Goal: Navigation & Orientation: Understand site structure

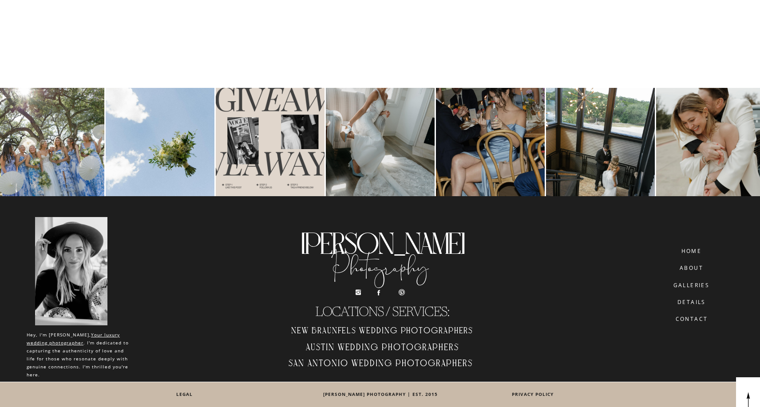
scroll to position [5433, 0]
click at [336, 345] on h2 "Austin Wedding Photographers" at bounding box center [382, 349] width 201 height 15
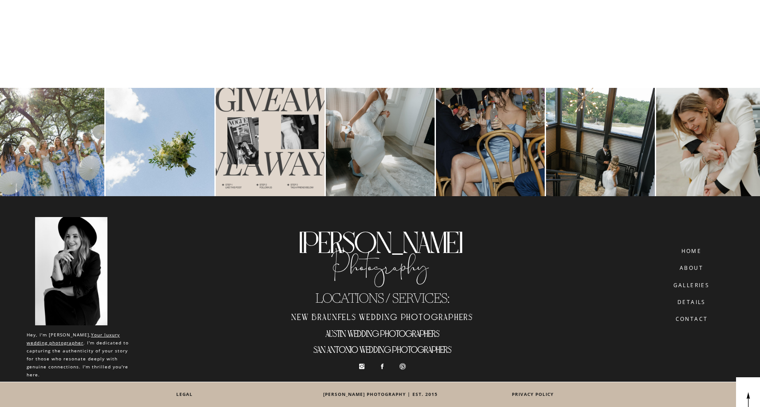
scroll to position [6081, 0]
click at [340, 348] on h2 "San Antonio wedding photographers" at bounding box center [382, 351] width 201 height 15
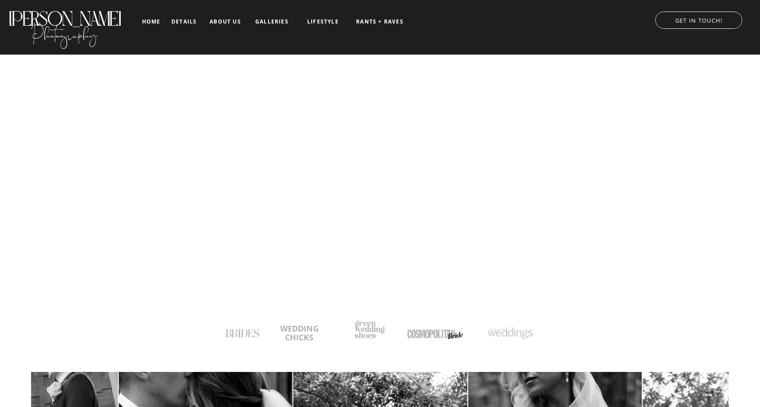
click at [269, 20] on nav "galleries" at bounding box center [271, 22] width 37 height 6
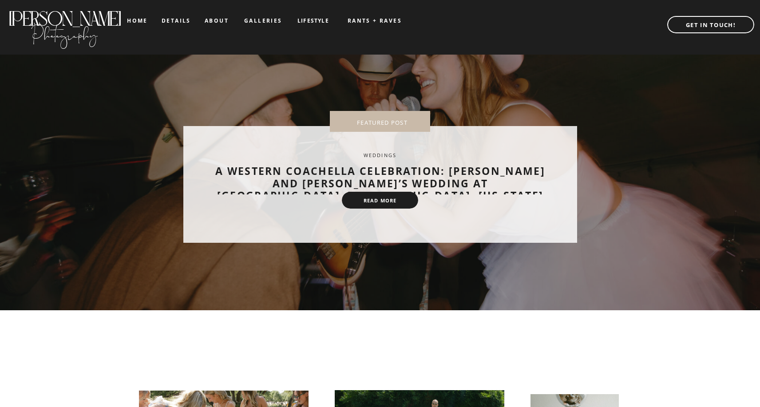
click at [214, 19] on nav "about" at bounding box center [217, 21] width 24 height 6
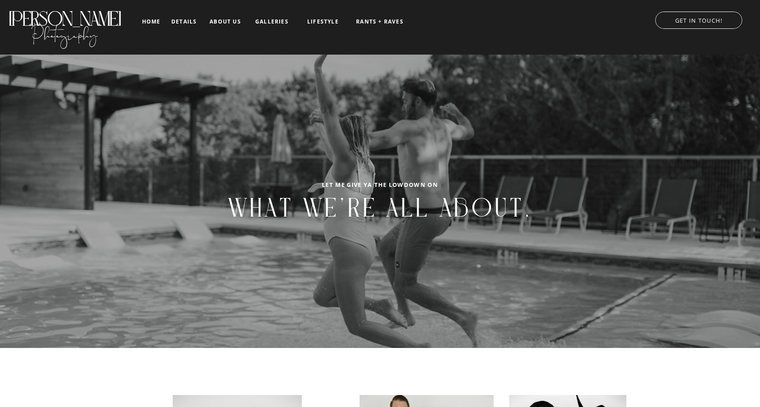
click at [321, 22] on nav "LIFESTYLE" at bounding box center [323, 22] width 45 height 6
click at [319, 43] on nav "FAMILY" at bounding box center [322, 44] width 45 height 6
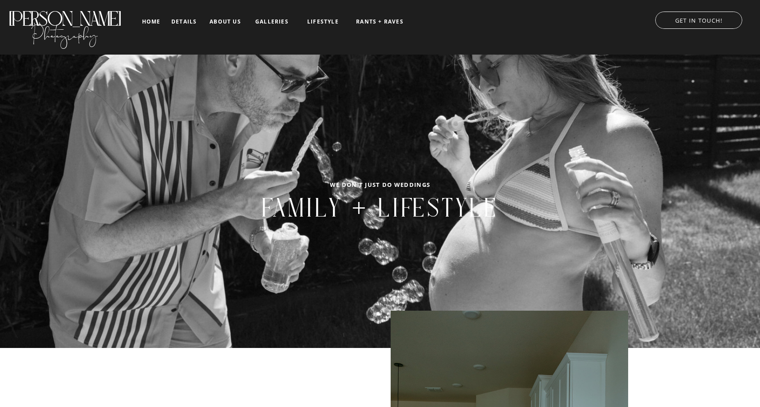
click at [319, 19] on nav "LIFESTYLE" at bounding box center [323, 22] width 45 height 6
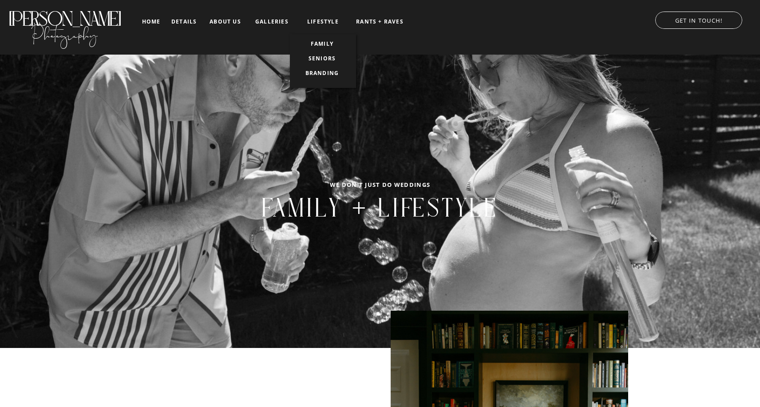
click at [317, 75] on nav "BRANDING" at bounding box center [322, 73] width 45 height 6
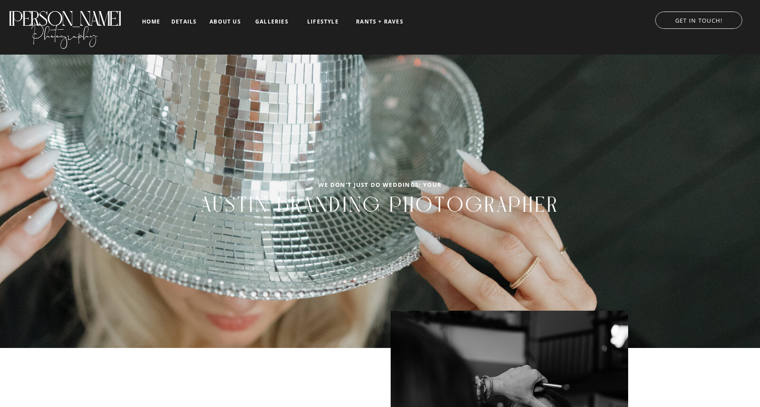
click at [318, 19] on nav "LIFESTYLE" at bounding box center [323, 22] width 45 height 6
click at [313, 58] on nav "SENIORS" at bounding box center [322, 58] width 45 height 6
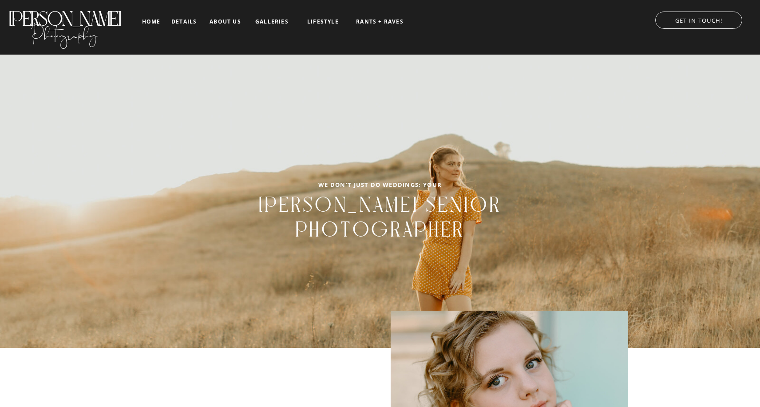
click at [317, 23] on nav "LIFESTYLE" at bounding box center [323, 22] width 45 height 6
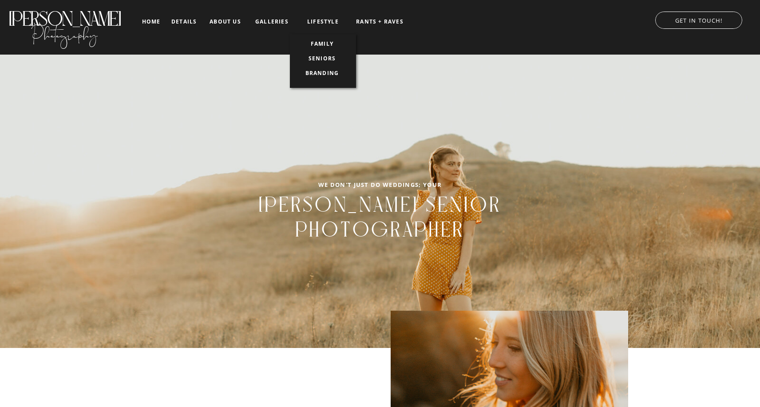
click at [310, 61] on nav "SENIORS" at bounding box center [322, 58] width 45 height 6
click at [321, 56] on nav "SENIORS" at bounding box center [322, 58] width 45 height 6
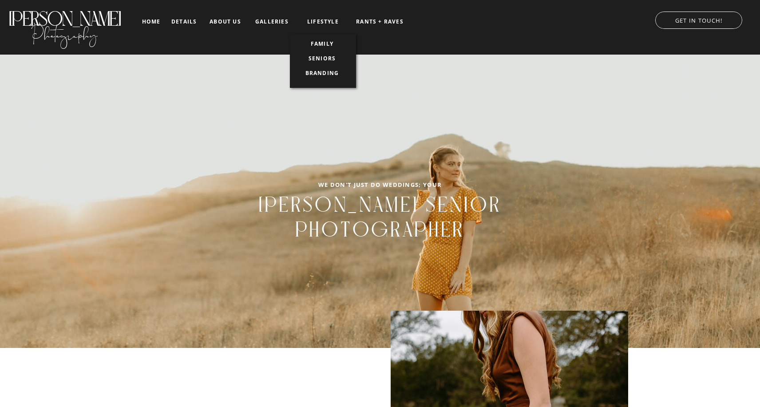
click at [277, 20] on nav "galleries" at bounding box center [271, 22] width 37 height 6
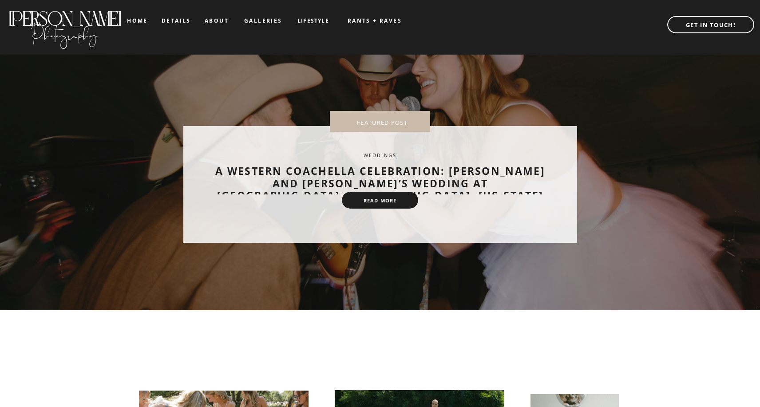
click at [321, 19] on nav "LIFESTYLE" at bounding box center [313, 21] width 45 height 6
click at [312, 55] on nav "SENIORS" at bounding box center [313, 58] width 45 height 6
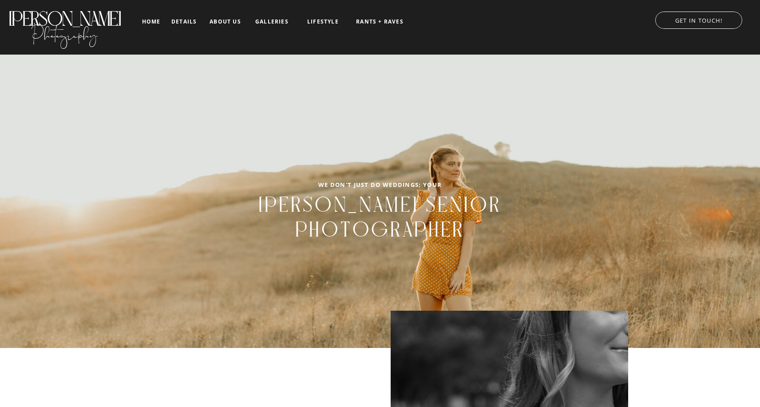
click at [185, 24] on nav "details" at bounding box center [183, 21] width 25 height 5
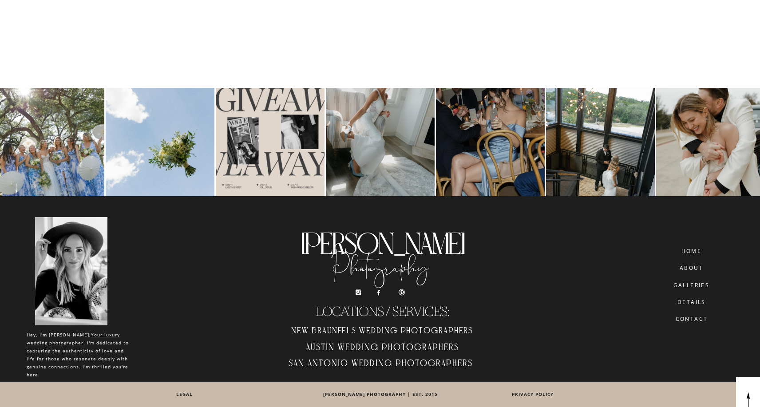
scroll to position [5433, 0]
click at [324, 346] on h2 "Austin Wedding Photographers" at bounding box center [382, 349] width 201 height 15
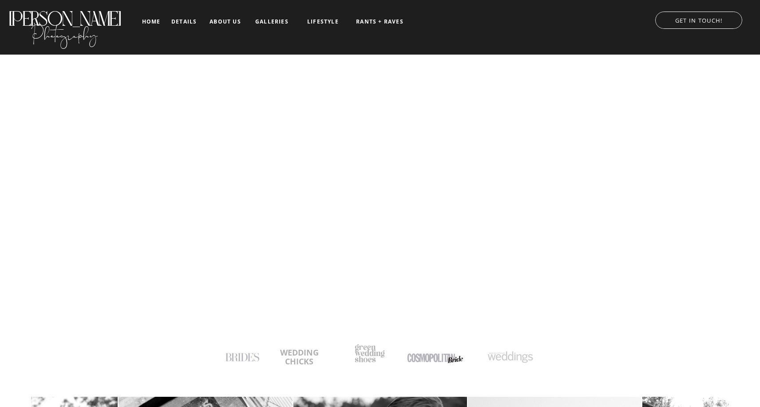
click at [79, 22] on h2 "[PERSON_NAME]" at bounding box center [65, 14] width 114 height 15
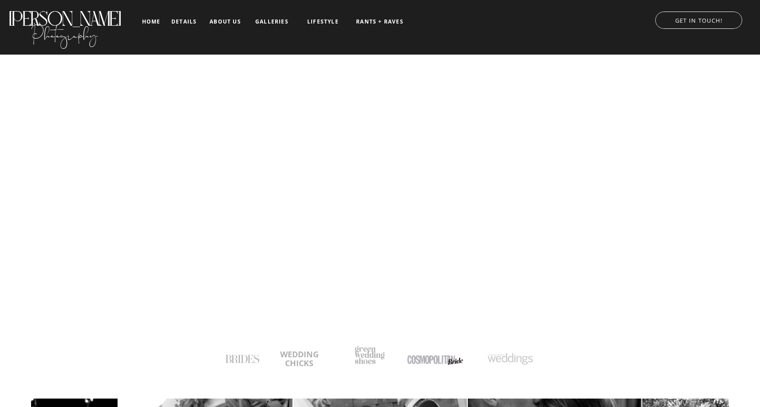
click at [146, 21] on nav "home" at bounding box center [151, 22] width 21 height 6
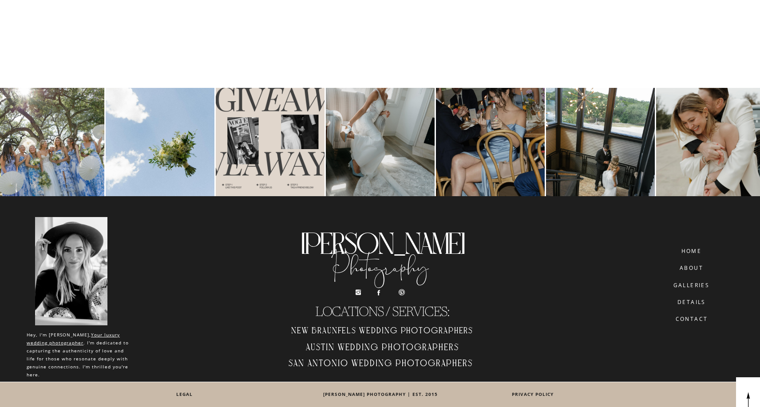
scroll to position [5433, 0]
click at [321, 360] on h2 "San Antonio Wedding Photographers" at bounding box center [380, 365] width 201 height 15
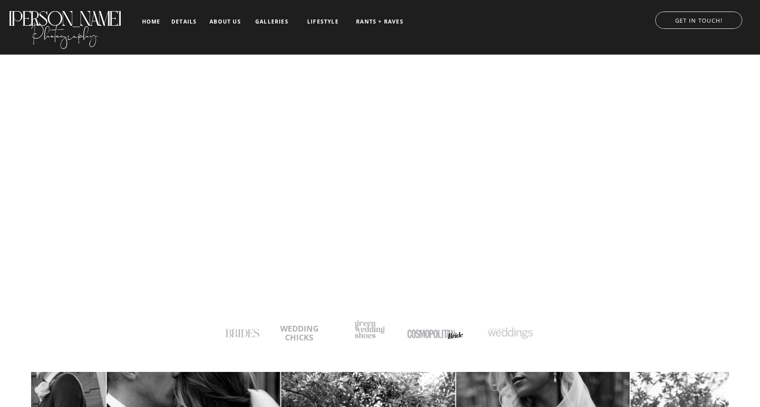
click at [58, 19] on h2 "[PERSON_NAME]" at bounding box center [65, 14] width 114 height 15
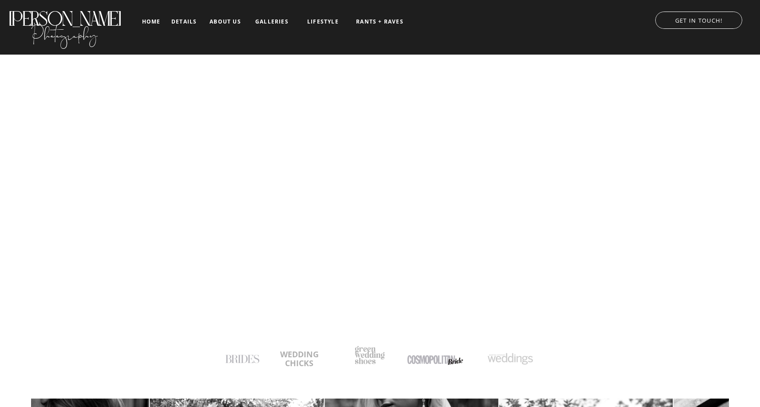
click at [176, 21] on nav "details" at bounding box center [183, 21] width 25 height 5
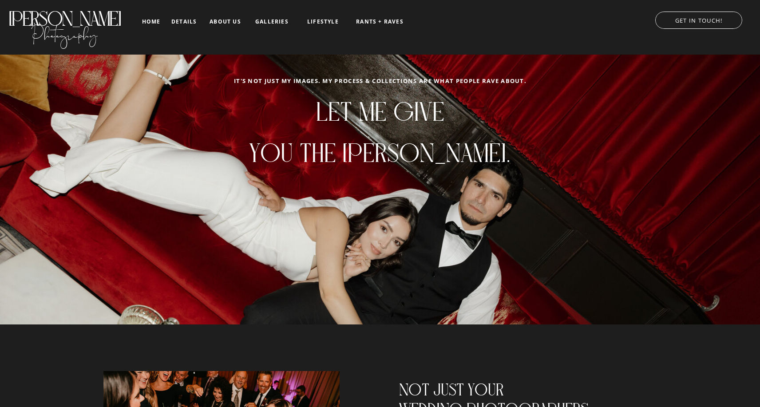
click at [218, 24] on nav "about us" at bounding box center [225, 22] width 37 height 6
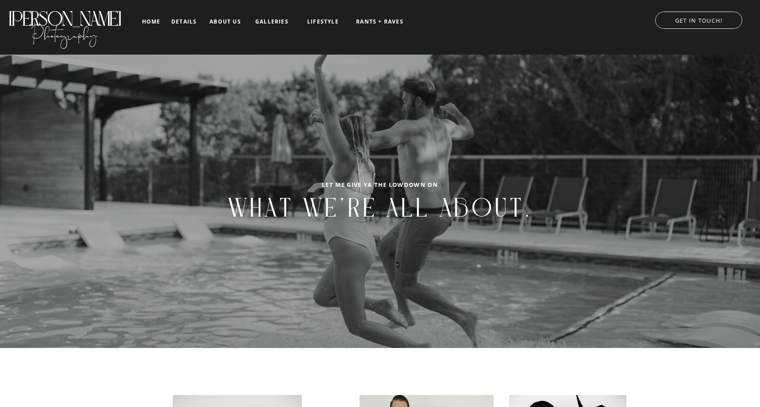
click at [273, 21] on nav "galleries" at bounding box center [271, 22] width 37 height 6
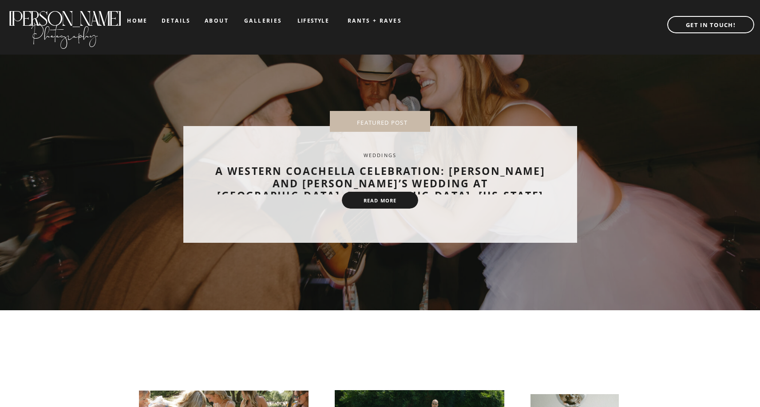
click at [309, 21] on nav "LIFESTYLE" at bounding box center [313, 21] width 45 height 6
click at [306, 43] on nav "FAMILY" at bounding box center [313, 44] width 45 height 6
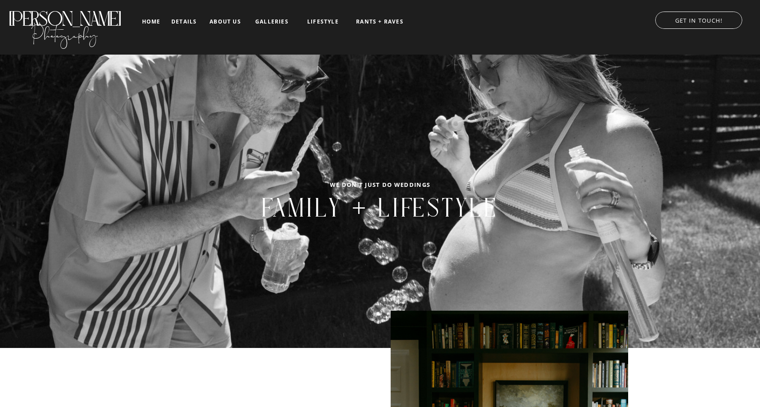
click at [320, 23] on nav "LIFESTYLE" at bounding box center [323, 22] width 45 height 6
click at [315, 55] on nav "SENIORS" at bounding box center [322, 58] width 45 height 6
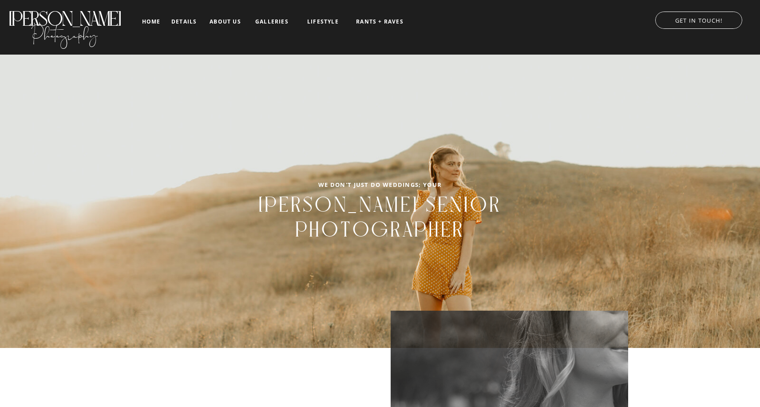
click at [273, 21] on nav "galleries" at bounding box center [271, 22] width 37 height 6
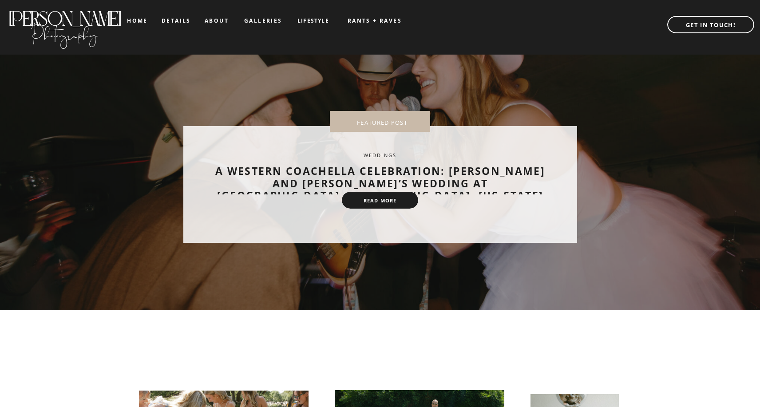
click at [317, 20] on nav "LIFESTYLE" at bounding box center [313, 21] width 45 height 6
click at [307, 74] on nav "BRANDING" at bounding box center [313, 73] width 45 height 6
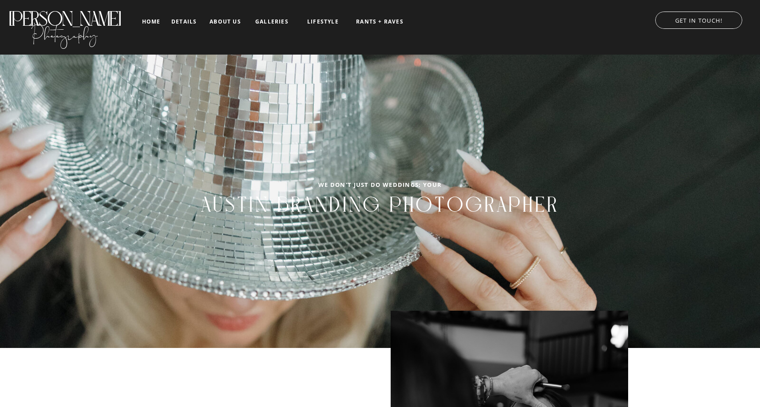
click at [386, 25] on div at bounding box center [378, 27] width 779 height 55
click at [374, 23] on nav "RANTS + RAVES" at bounding box center [379, 22] width 49 height 6
